Goal: Obtain resource: Download file/media

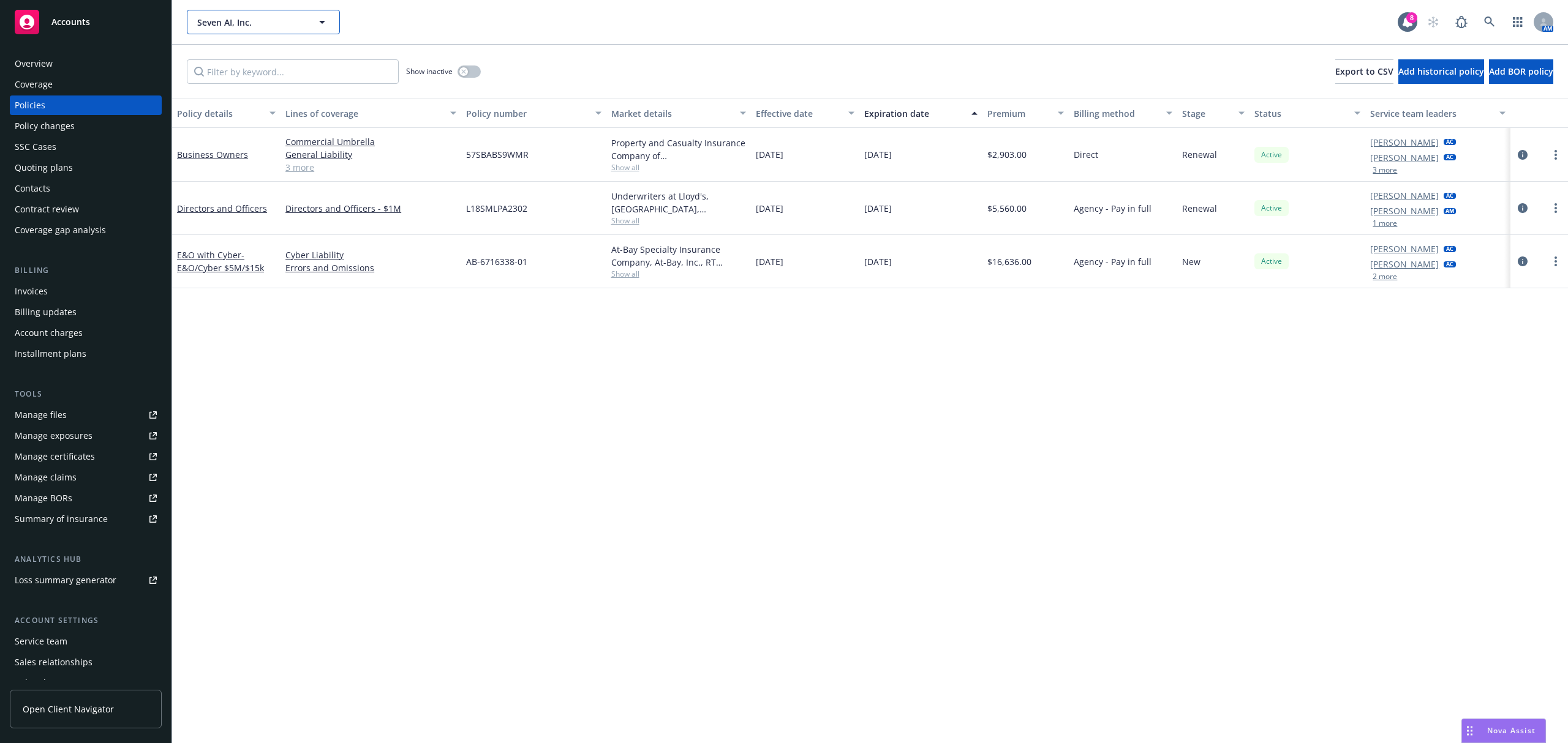
click at [225, 33] on button "Seven AI, Inc." at bounding box center [263, 22] width 153 height 25
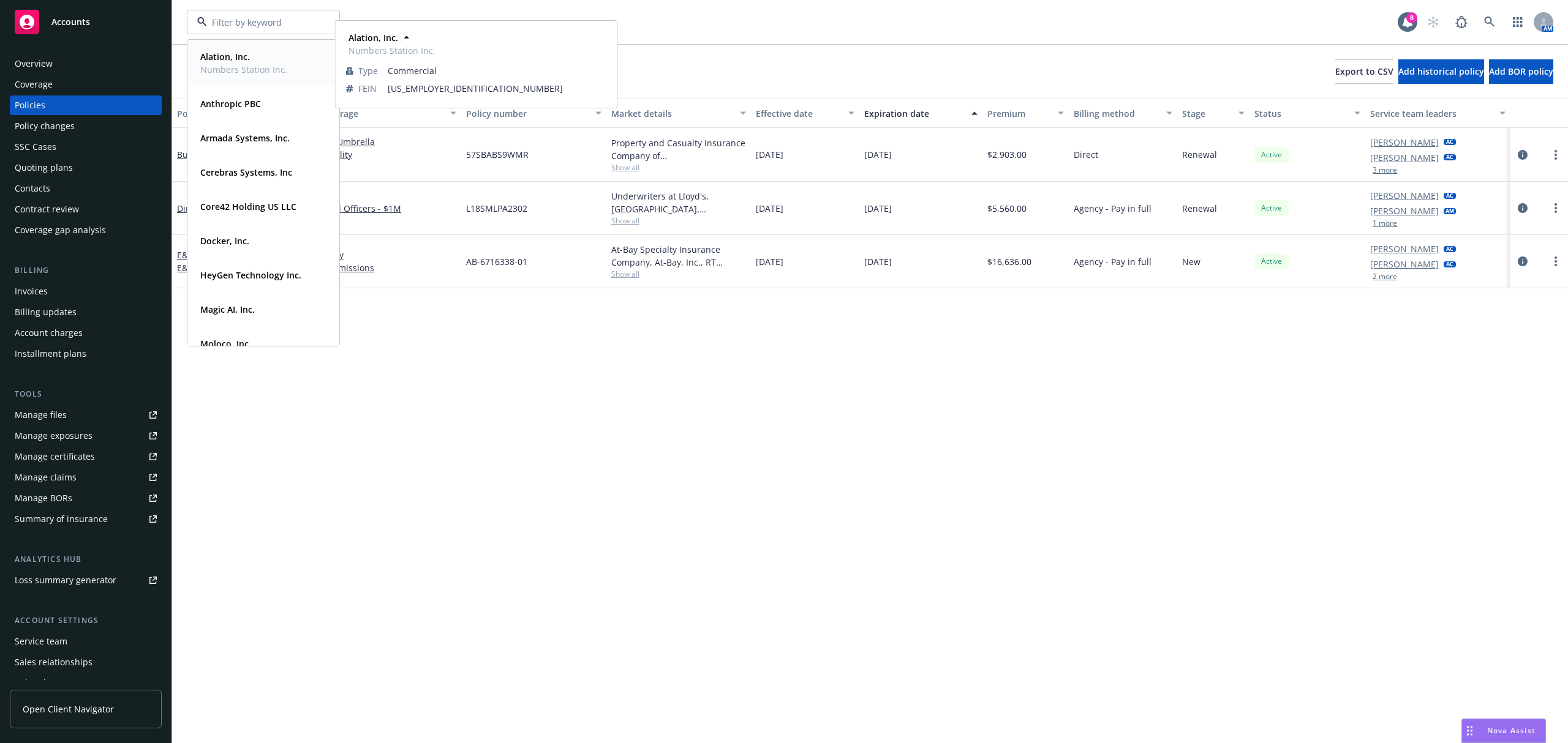
click at [242, 71] on span "Numbers Station Inc." at bounding box center [244, 69] width 87 height 13
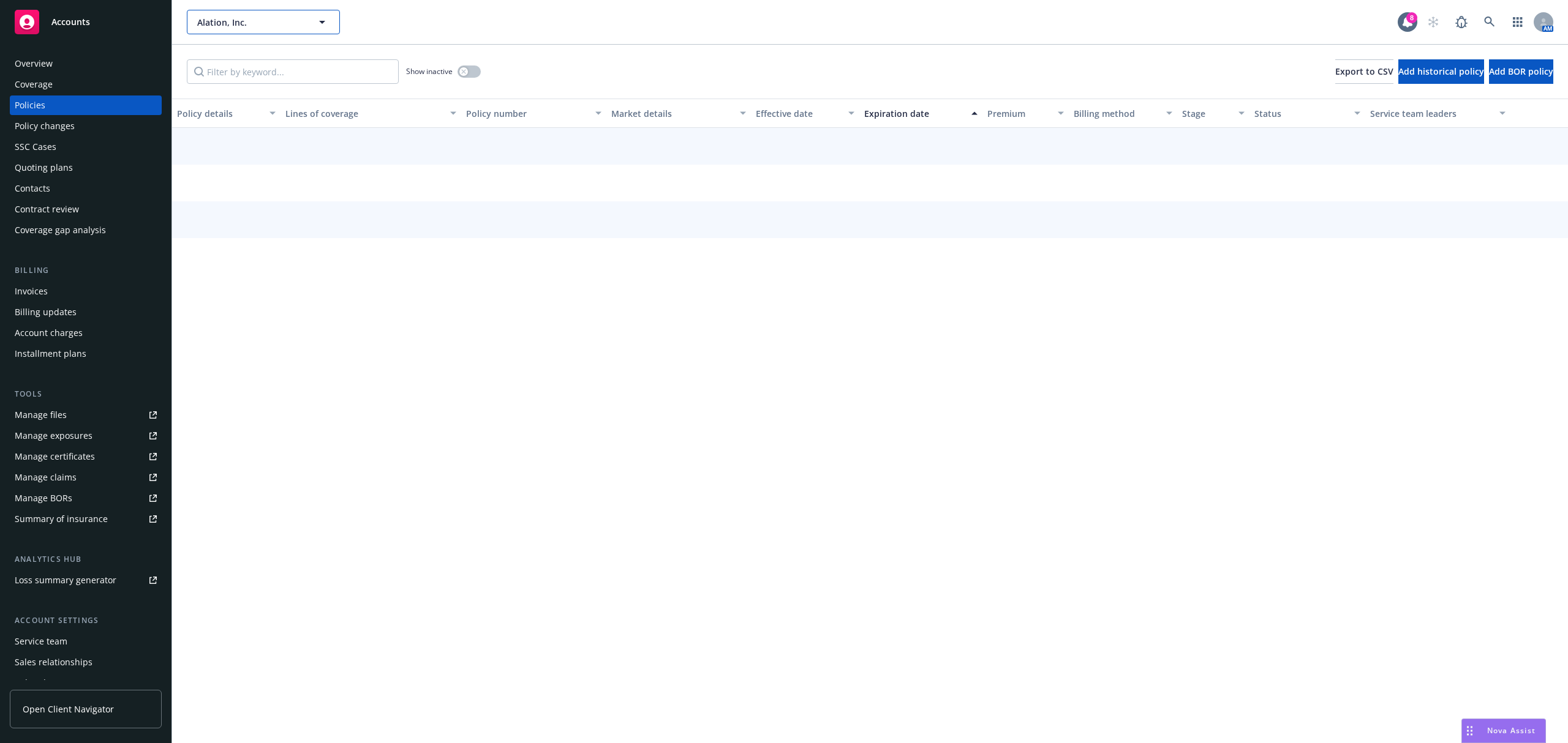
click at [267, 16] on span "Alation, Inc." at bounding box center [250, 22] width 106 height 13
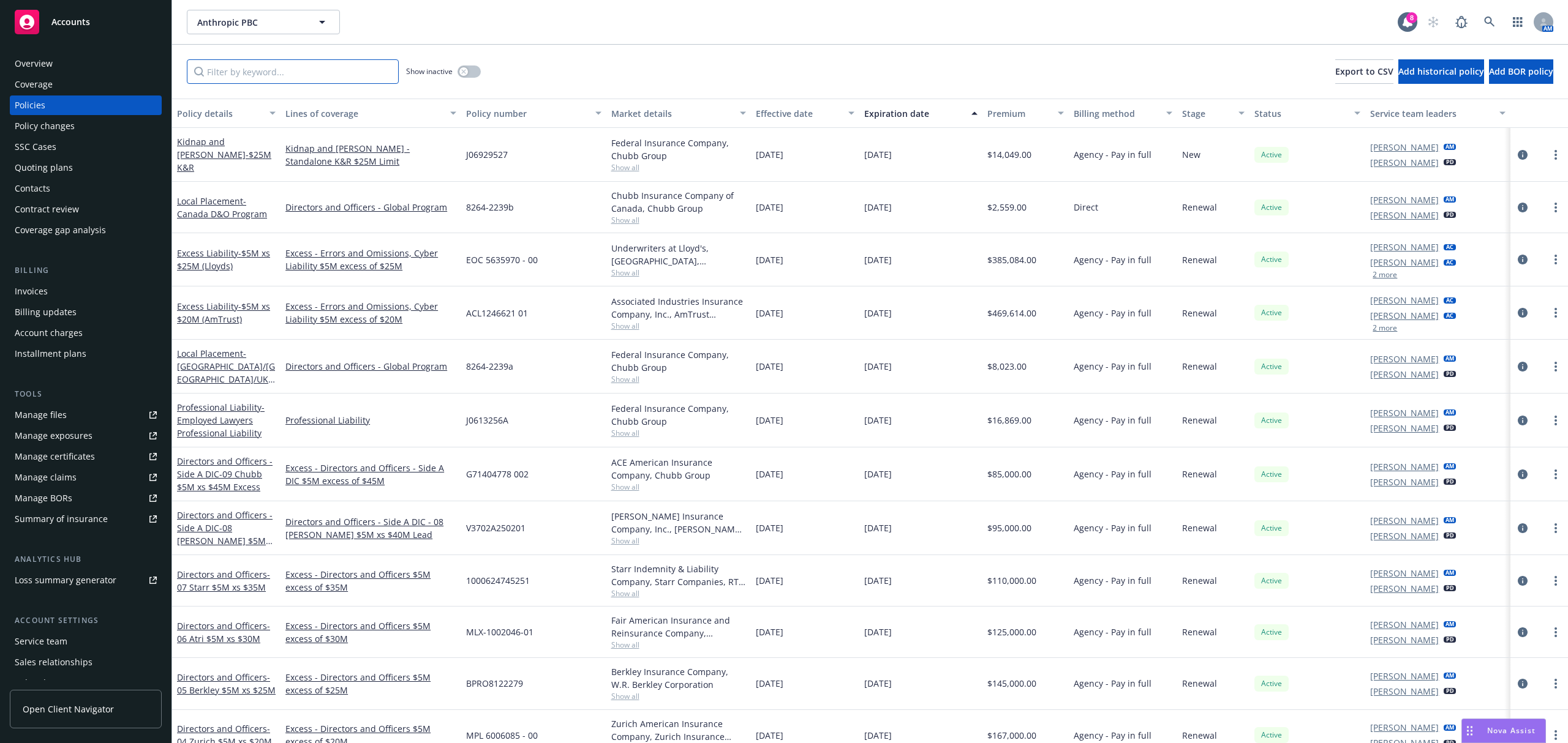
click at [298, 73] on input "Filter by keyword..." at bounding box center [292, 72] width 212 height 25
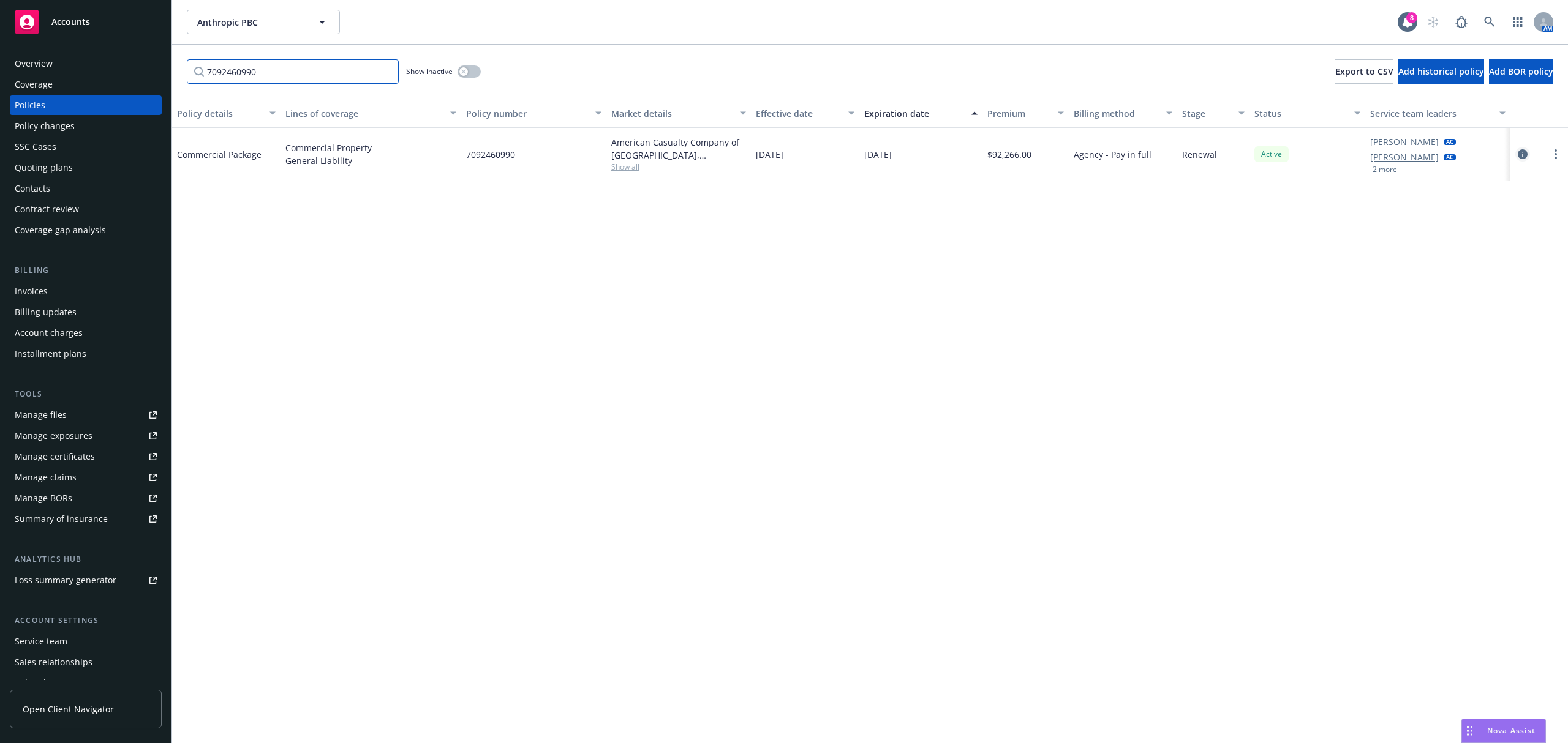
type input "7092460990"
click at [1528, 157] on link "circleInformation" at bounding box center [1522, 154] width 14 height 14
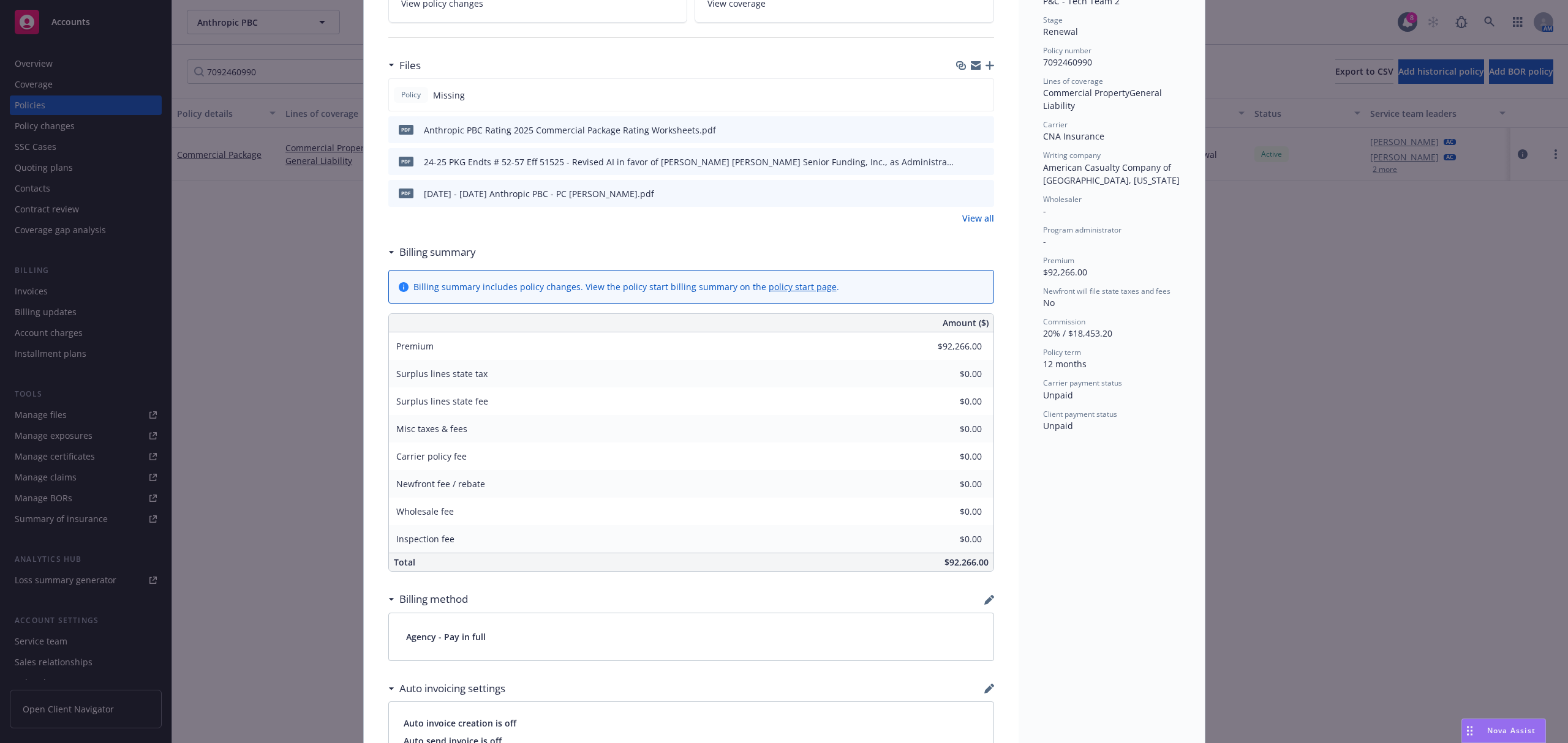
scroll to position [277, 0]
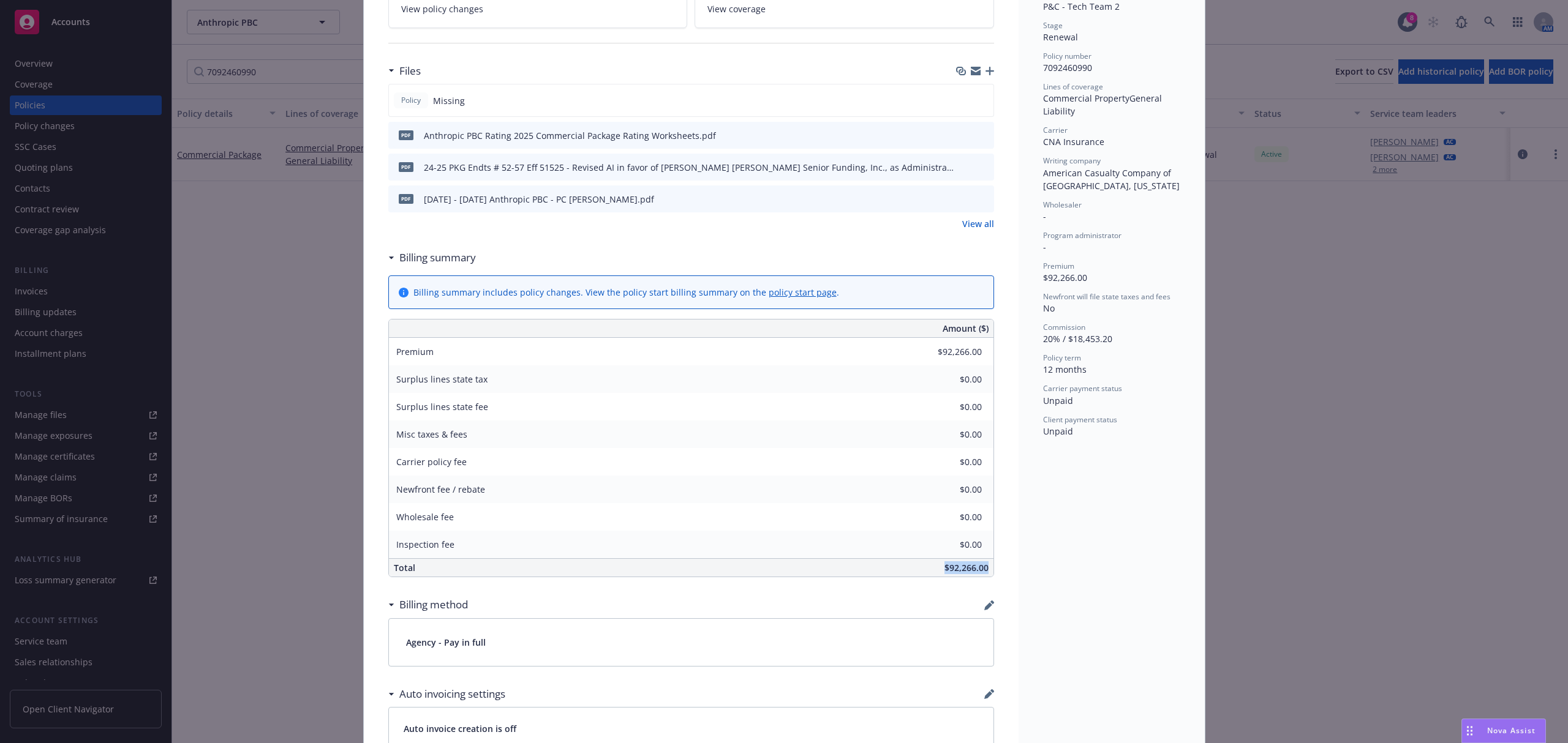
drag, startPoint x: 931, startPoint y: 569, endPoint x: 1003, endPoint y: 574, distance: 72.2
click at [1003, 574] on div "Commercial Package Add internal notes here... View claims View scheduled items …" at bounding box center [691, 525] width 655 height 1463
copy span "$92,266.00"
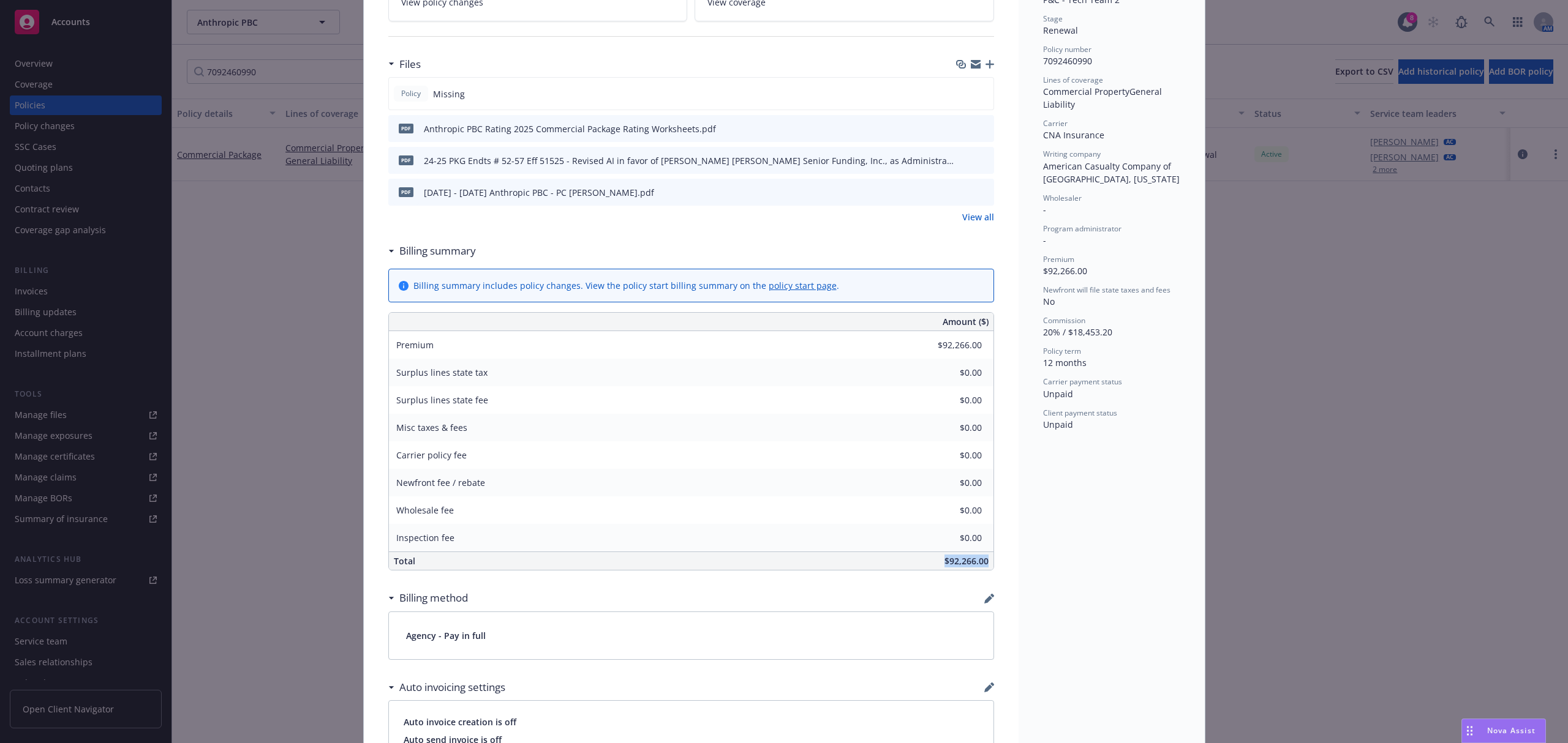
scroll to position [0, 0]
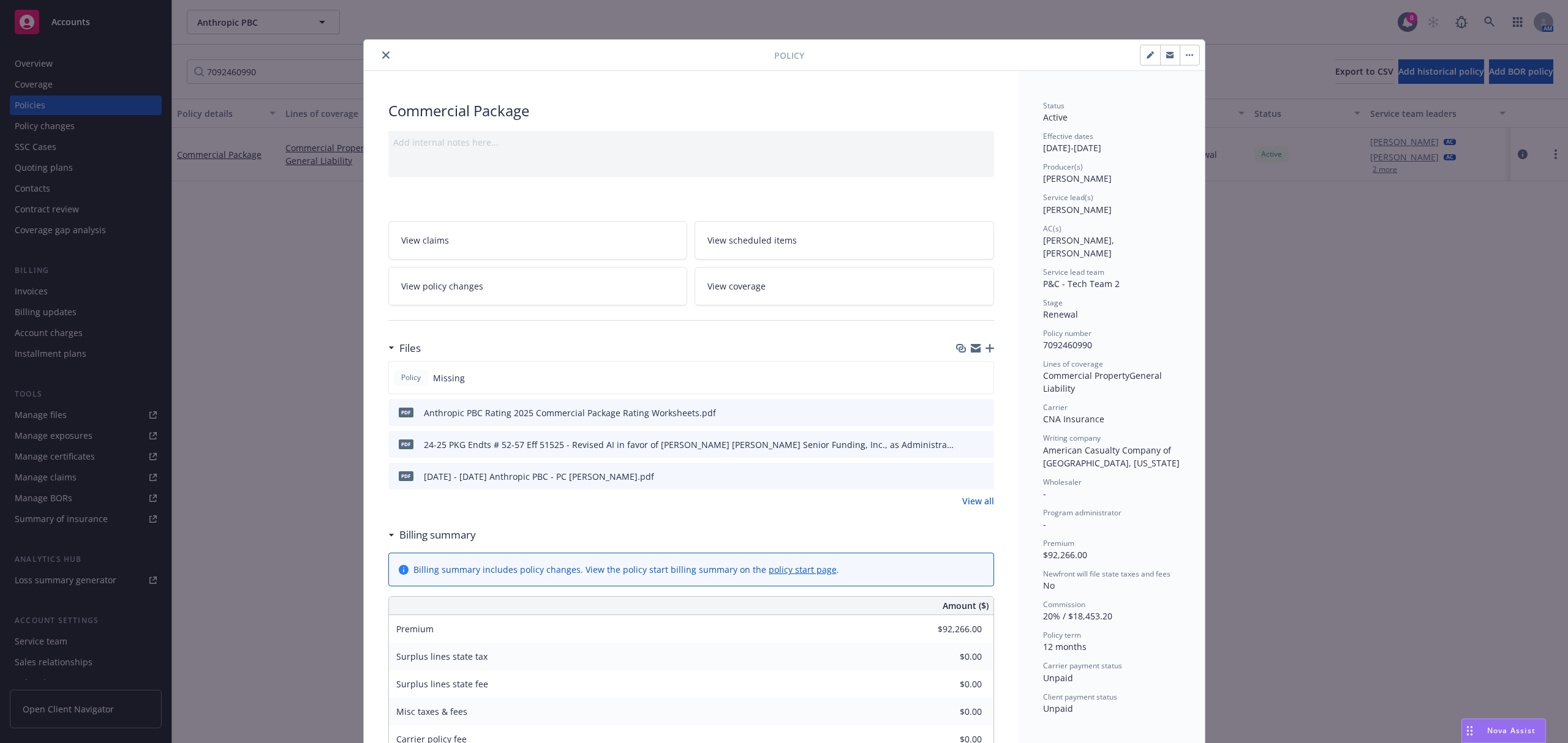
click at [382, 54] on icon "close" at bounding box center [386, 55] width 8 height 8
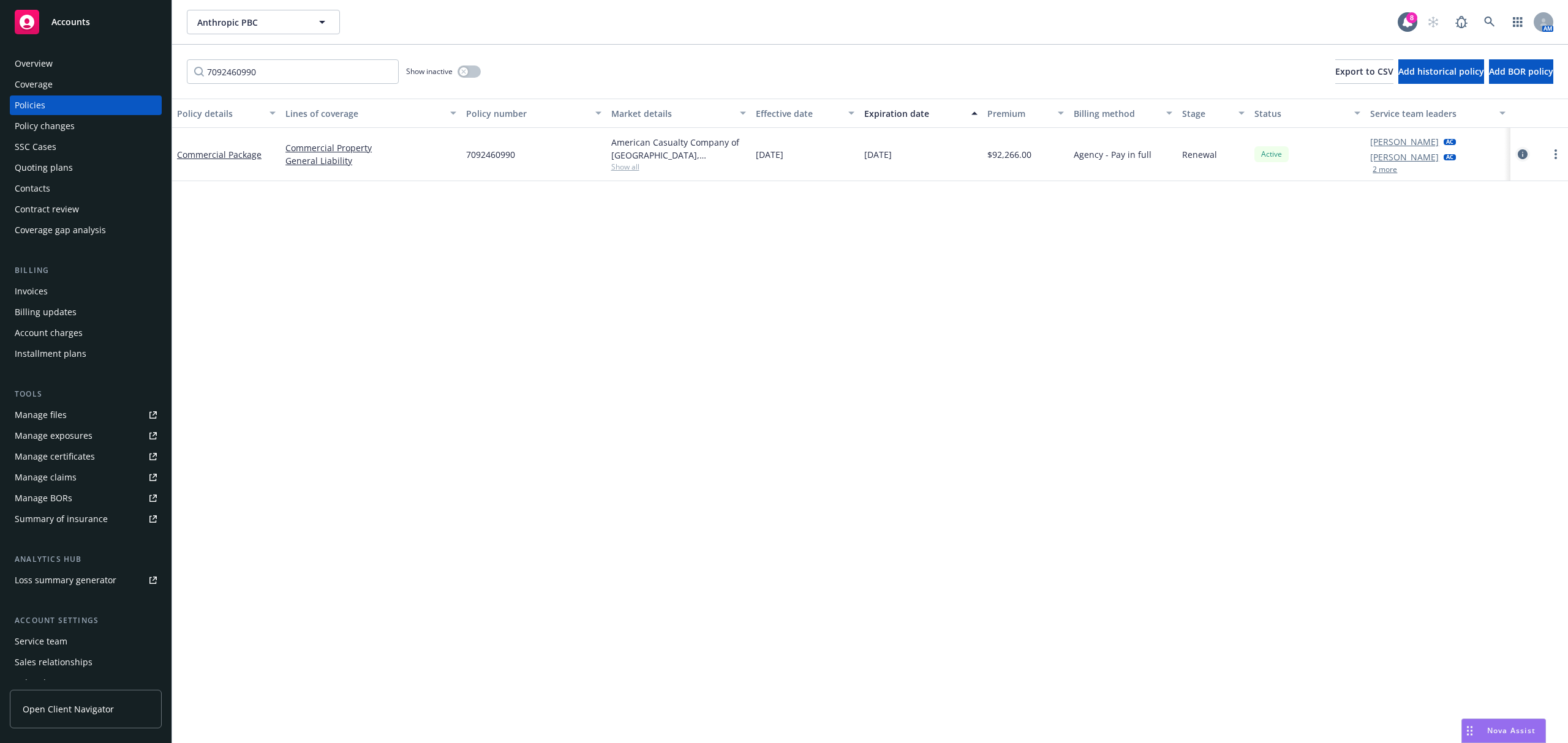
click at [1515, 152] on link "circleInformation" at bounding box center [1522, 154] width 14 height 14
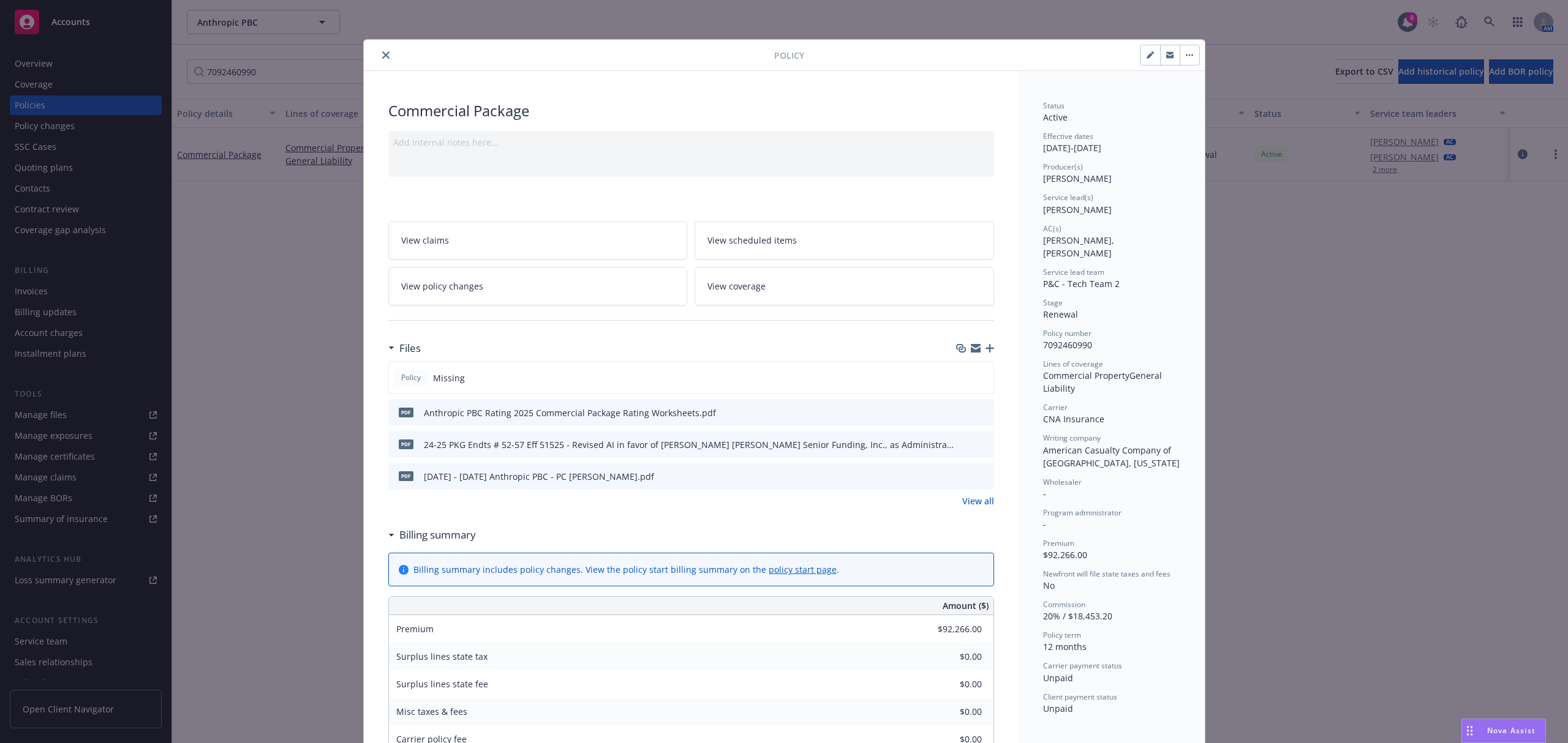
scroll to position [37, 0]
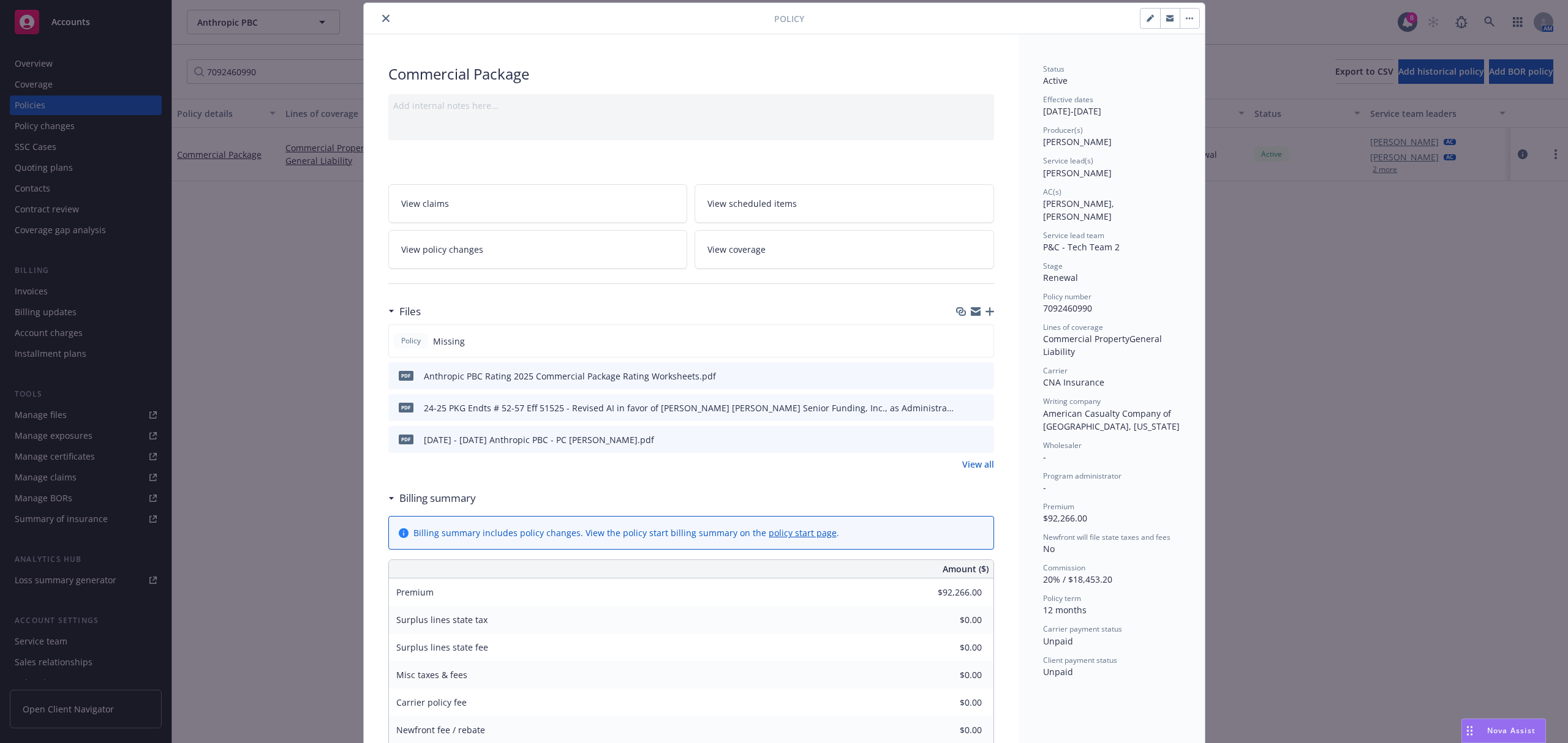
click at [125, 657] on div "Policy Commercial Package Add internal notes here... View claims View scheduled…" at bounding box center [784, 371] width 1568 height 743
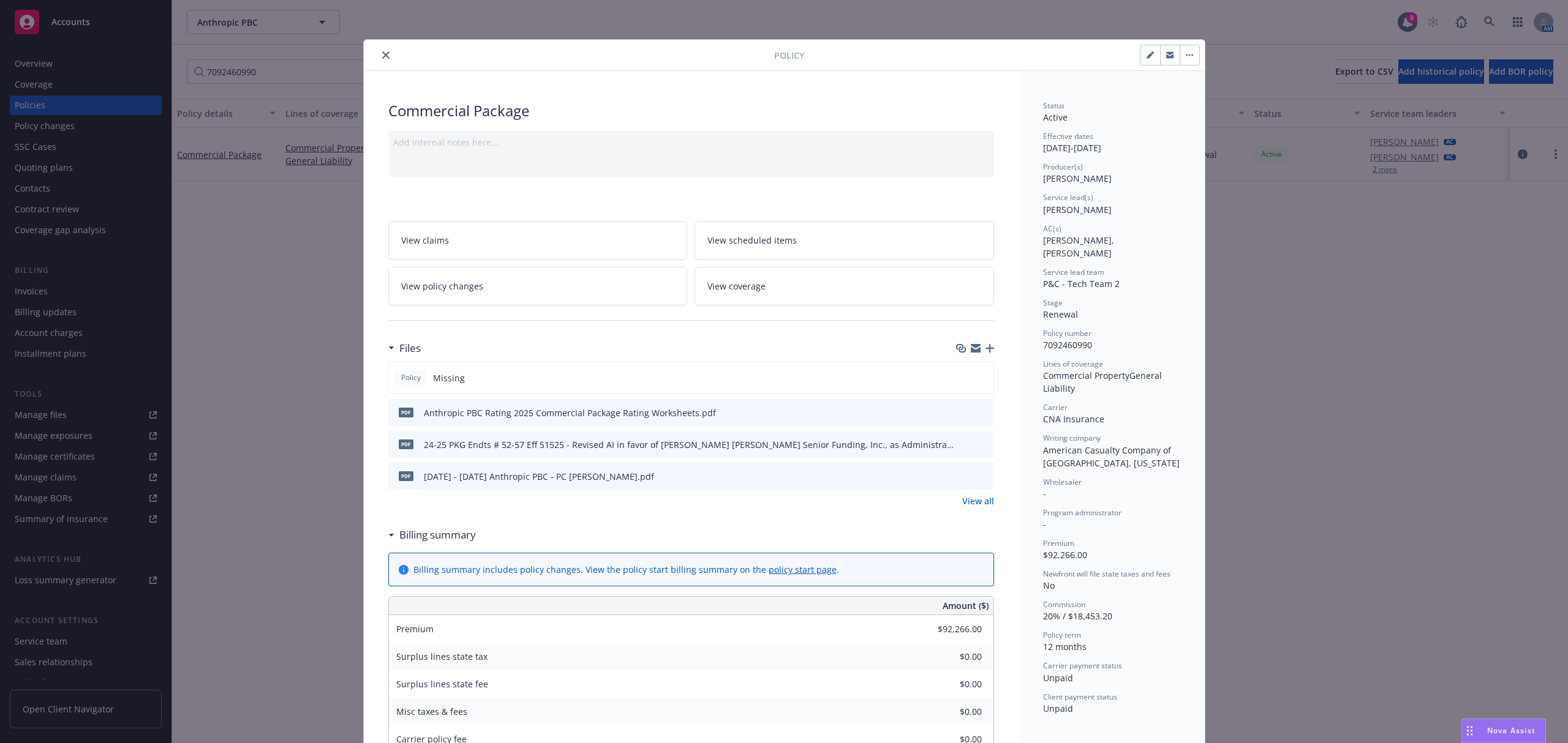
click at [382, 58] on icon "close" at bounding box center [386, 55] width 8 height 8
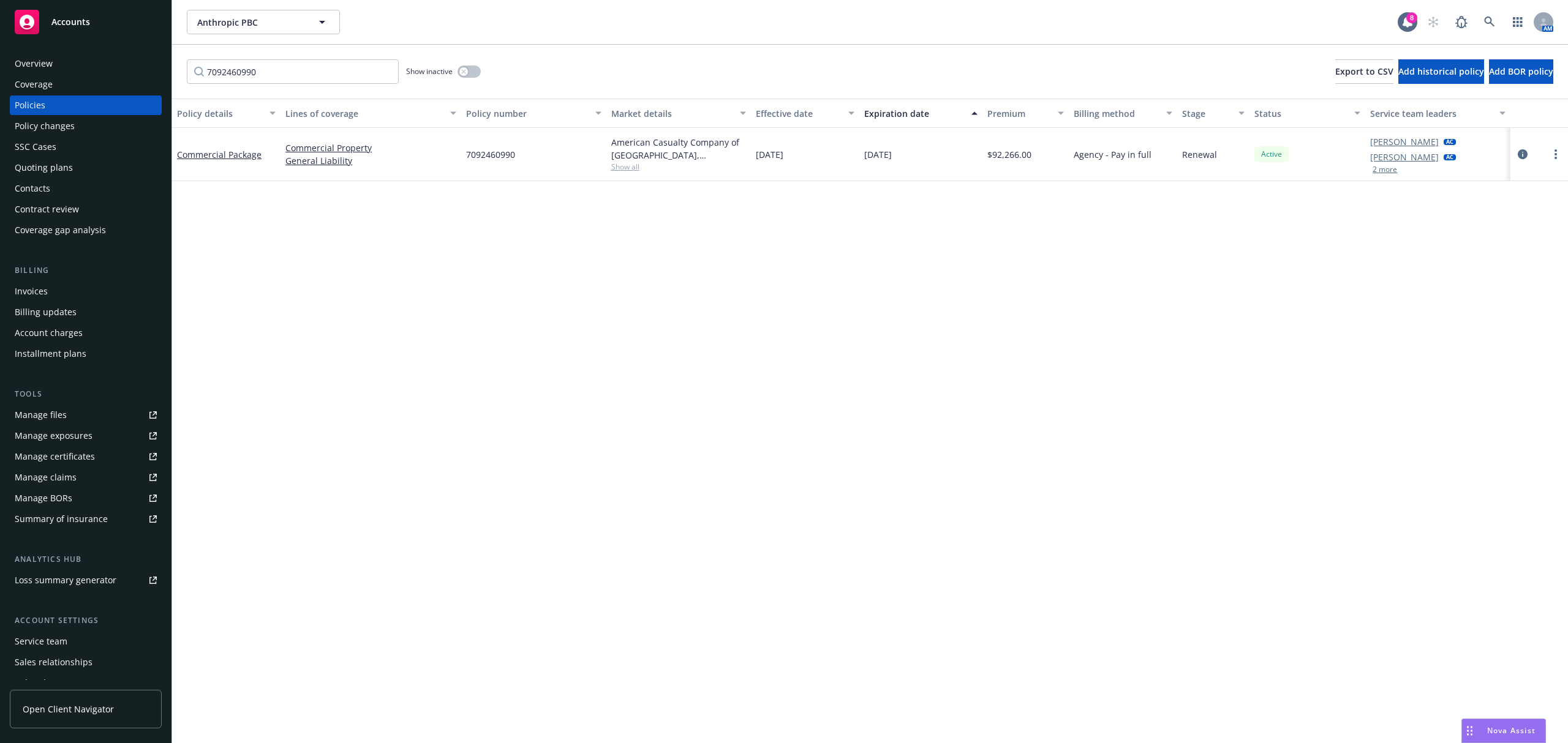
click at [45, 410] on div "Manage files" at bounding box center [40, 415] width 52 height 20
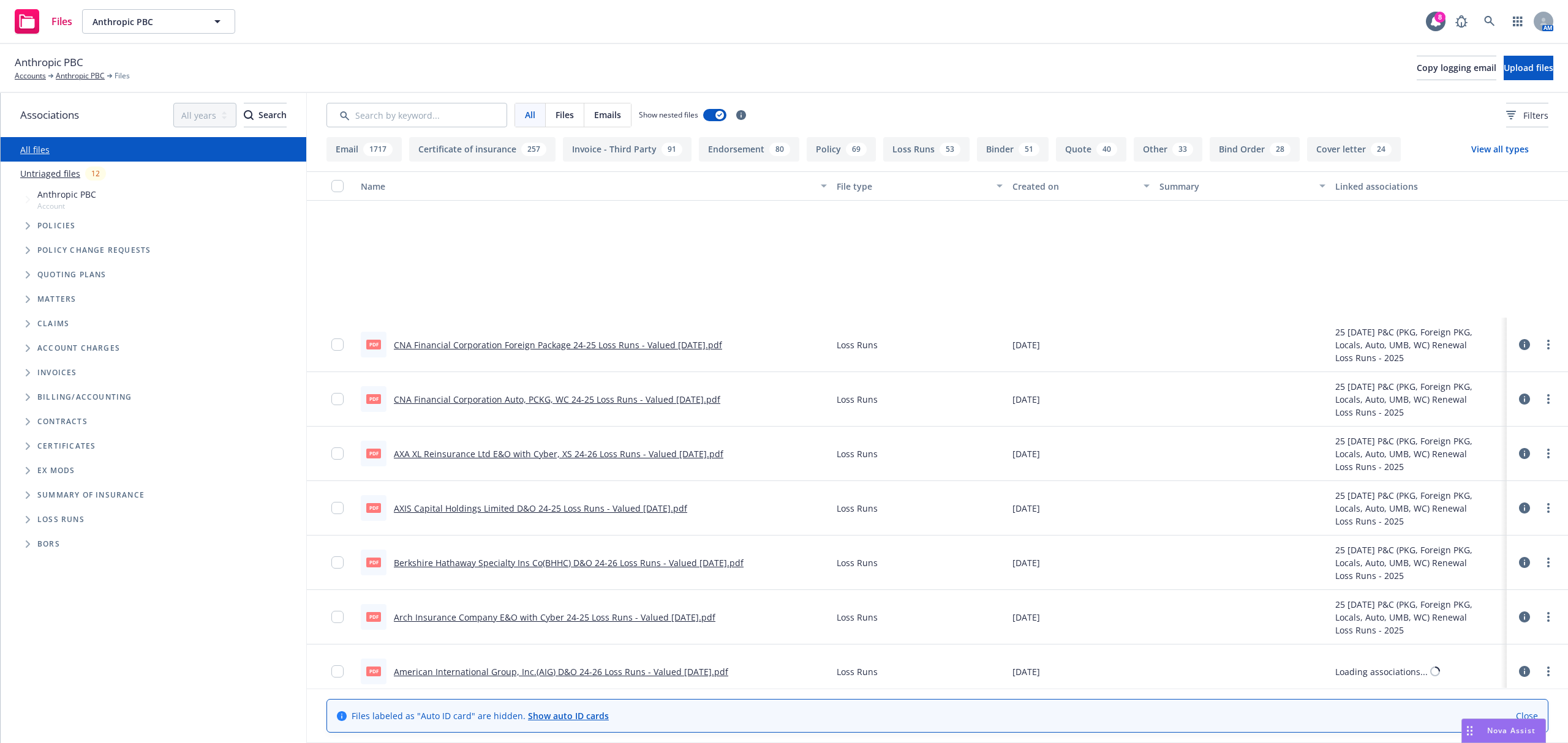
scroll to position [5932, 0]
